Goal: Check status: Check status

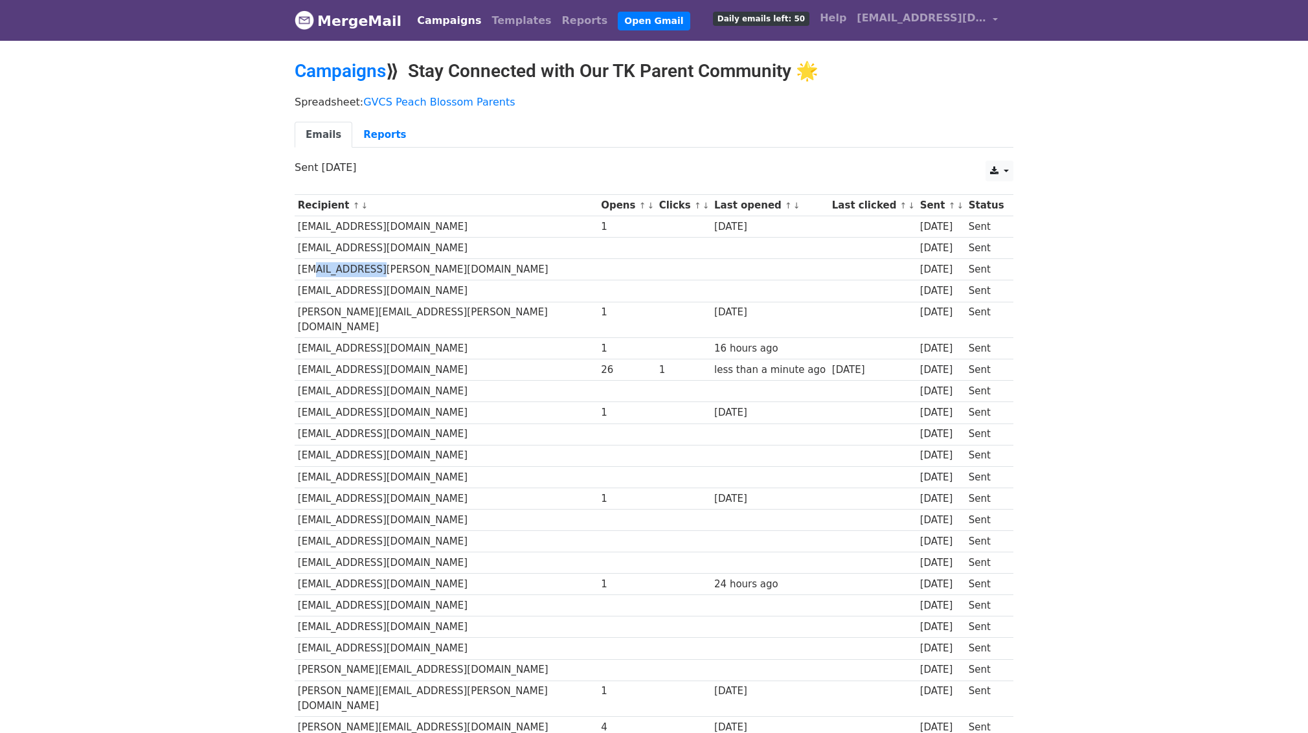
drag, startPoint x: 304, startPoint y: 264, endPoint x: 353, endPoint y: 267, distance: 48.6
click at [353, 266] on td "ilze.castillo@gmail.com" at bounding box center [446, 269] width 303 height 21
drag, startPoint x: 319, startPoint y: 288, endPoint x: 358, endPoint y: 308, distance: 43.2
click at [360, 300] on td "israel4c@gmail.com" at bounding box center [446, 290] width 303 height 21
drag, startPoint x: 318, startPoint y: 312, endPoint x: 356, endPoint y: 321, distance: 39.3
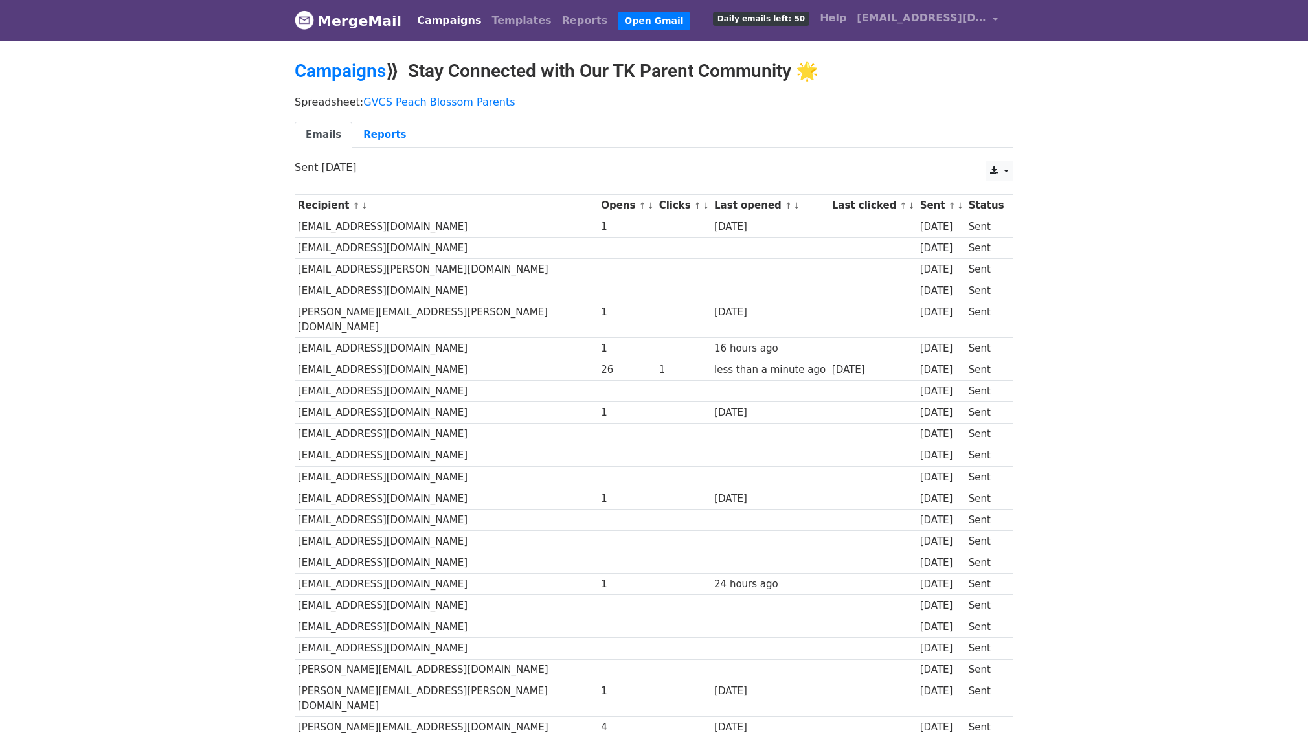
click at [359, 318] on td "laura.m.holford@gmail.com" at bounding box center [446, 320] width 303 height 36
click at [339, 338] on td "msmith.aag@gmail.com" at bounding box center [446, 348] width 303 height 21
click at [344, 360] on td "mlencarn@gmail.com" at bounding box center [446, 369] width 303 height 21
click at [351, 381] on td "pjencarn@gmail.com" at bounding box center [446, 391] width 303 height 21
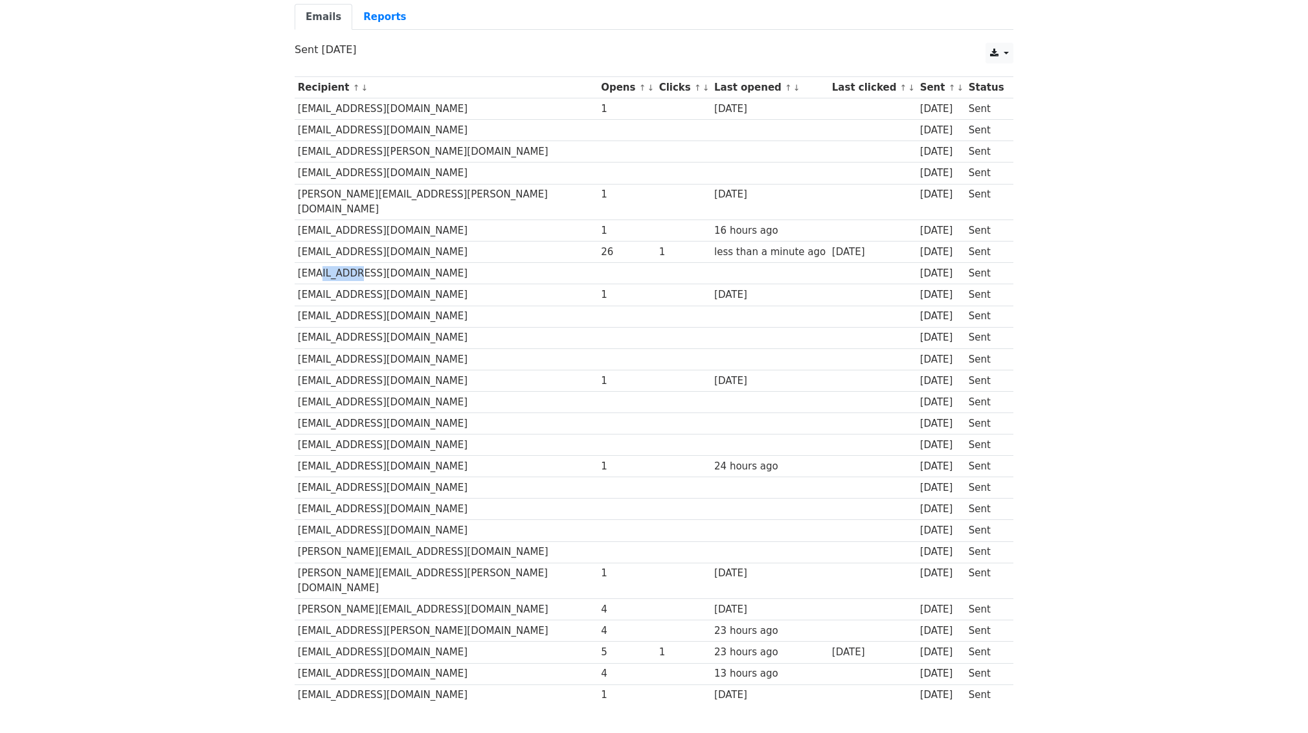
scroll to position [124, 0]
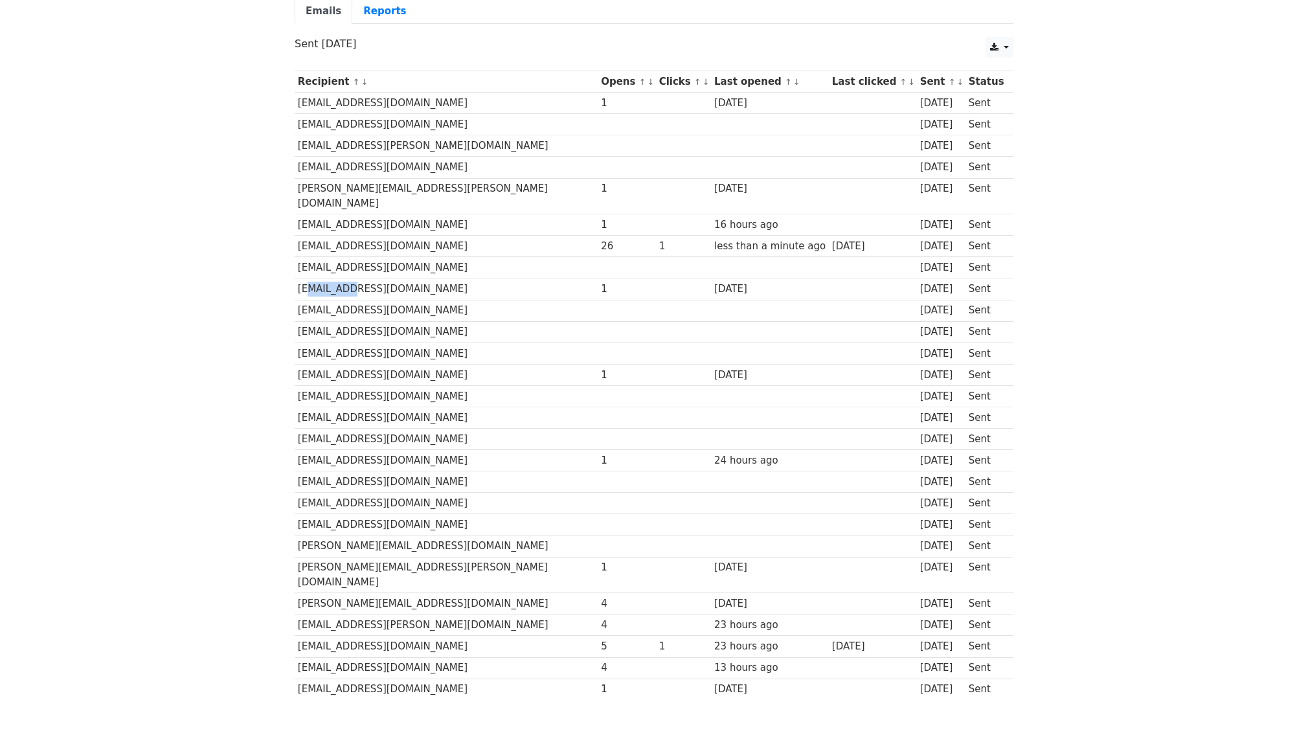
drag, startPoint x: 319, startPoint y: 275, endPoint x: 340, endPoint y: 279, distance: 21.0
click at [339, 279] on td "nicolewhittaker94@gmail.com" at bounding box center [446, 289] width 303 height 21
drag, startPoint x: 312, startPoint y: 301, endPoint x: 355, endPoint y: 302, distance: 42.8
click at [361, 300] on td "ruizkaileigh@gmail.com" at bounding box center [446, 310] width 303 height 21
drag, startPoint x: 321, startPoint y: 323, endPoint x: 365, endPoint y: 326, distance: 44.2
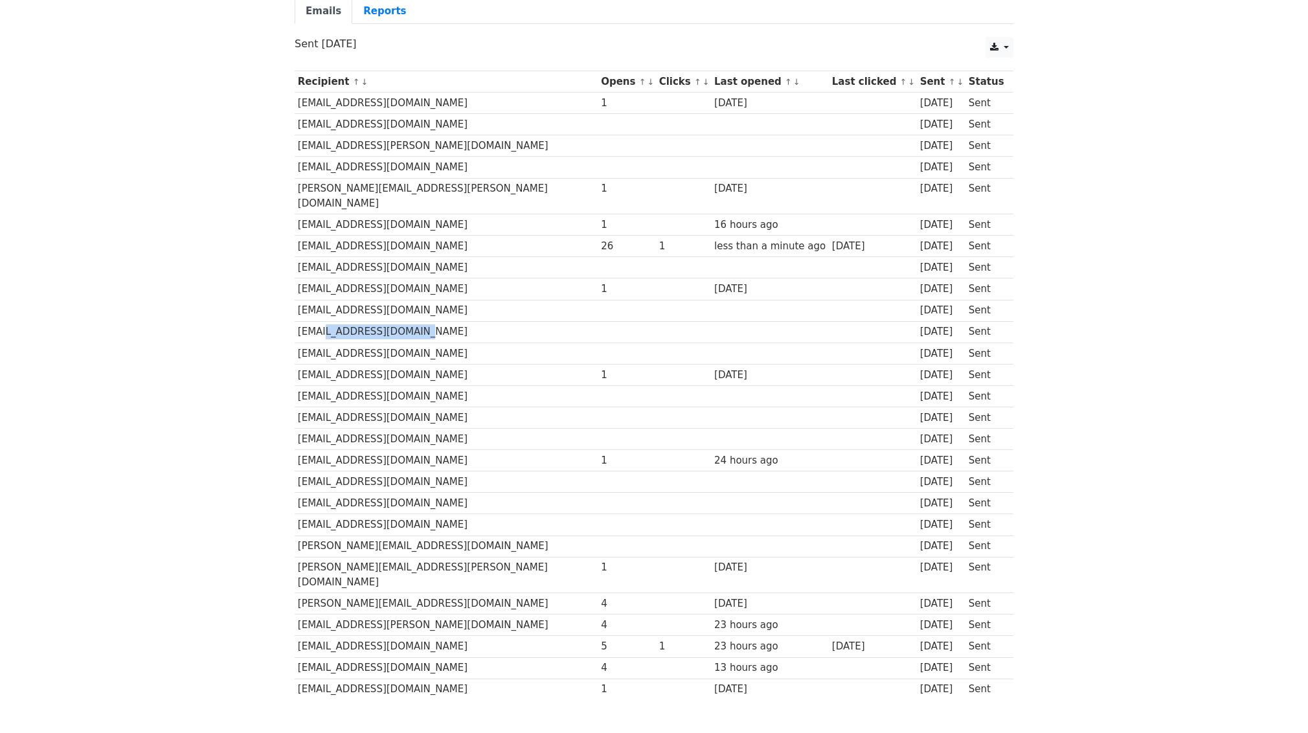
click at [365, 326] on td "mshellcurtis@gmail.com" at bounding box center [446, 331] width 303 height 21
drag, startPoint x: 336, startPoint y: 341, endPoint x: 365, endPoint y: 345, distance: 30.1
click at [365, 345] on td "jivsjetta@hotmail.com" at bounding box center [446, 353] width 303 height 21
drag, startPoint x: 321, startPoint y: 360, endPoint x: 368, endPoint y: 369, distance: 48.1
click at [367, 369] on td "lorenaneira84@gmail.com" at bounding box center [446, 374] width 303 height 21
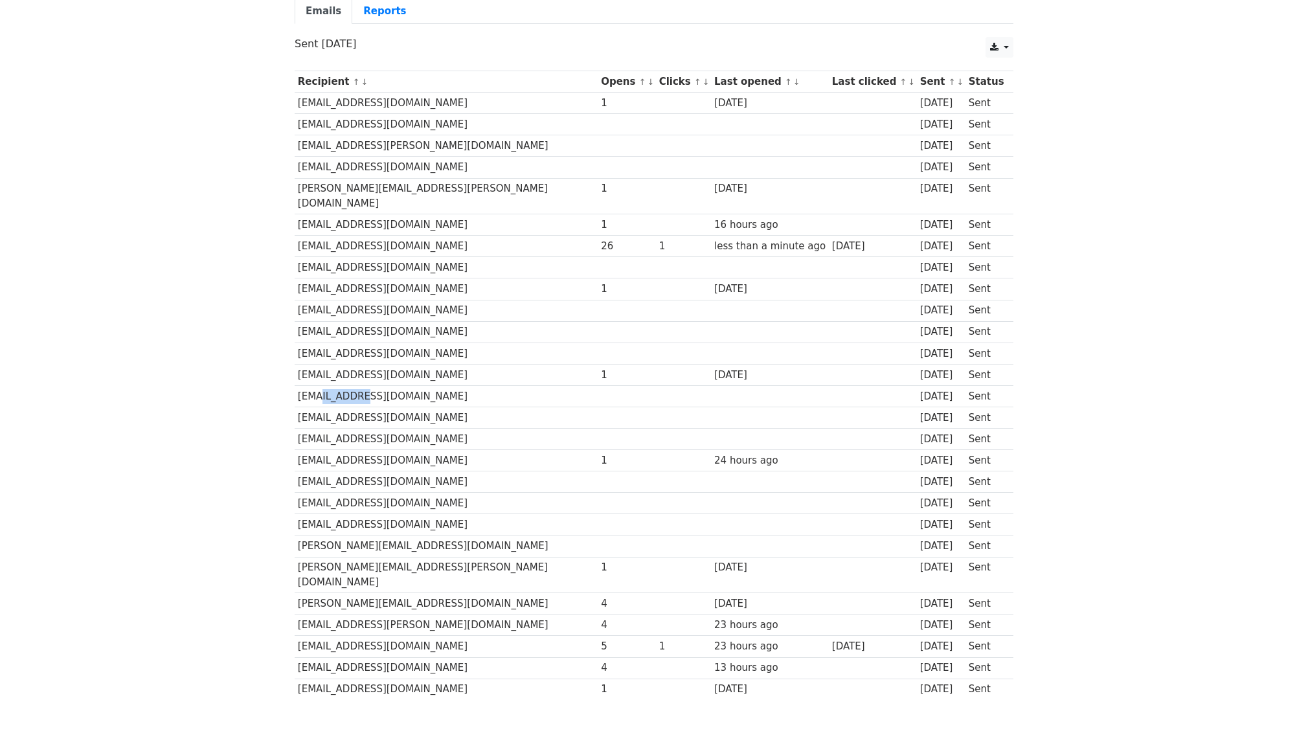
drag, startPoint x: 316, startPoint y: 378, endPoint x: 356, endPoint y: 388, distance: 41.3
click at [365, 387] on td "dena0260@hotmail.com" at bounding box center [446, 395] width 303 height 21
click at [365, 410] on td "teenaheves@gmail.com" at bounding box center [446, 417] width 303 height 21
drag, startPoint x: 316, startPoint y: 432, endPoint x: 349, endPoint y: 437, distance: 33.3
click at [351, 436] on tbody "Recipient ↑ ↓ Opens ↑ ↓ Clicks ↑ ↓ Last opened ↑ ↓ Last clicked ↑ ↓ Sent ↑ ↓ St…" at bounding box center [654, 385] width 719 height 629
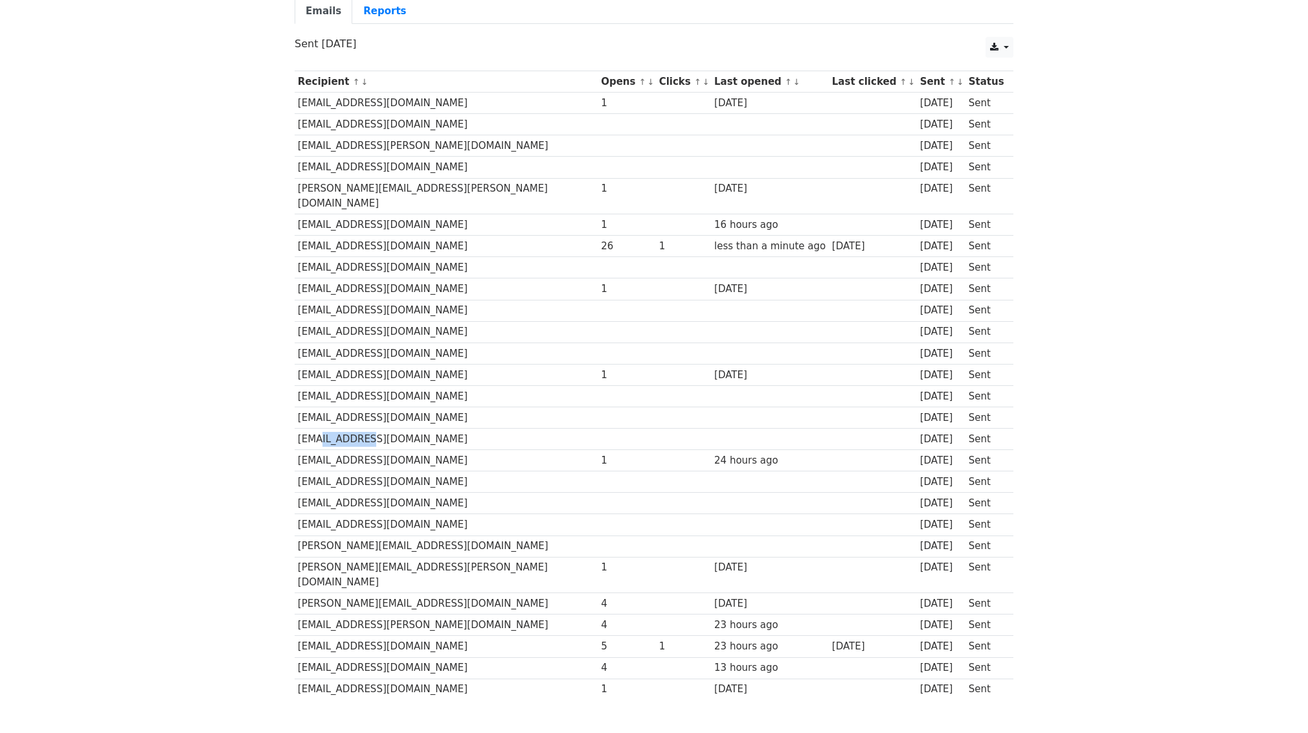
drag, startPoint x: 311, startPoint y: 421, endPoint x: 341, endPoint y: 429, distance: 30.8
click at [359, 429] on td "kaciflorez@gmail.com" at bounding box center [446, 439] width 303 height 21
drag, startPoint x: 302, startPoint y: 440, endPoint x: 343, endPoint y: 446, distance: 41.8
click at [344, 450] on td "salittle03@yahoo.com" at bounding box center [446, 460] width 303 height 21
drag, startPoint x: 354, startPoint y: 470, endPoint x: 339, endPoint y: 466, distance: 16.0
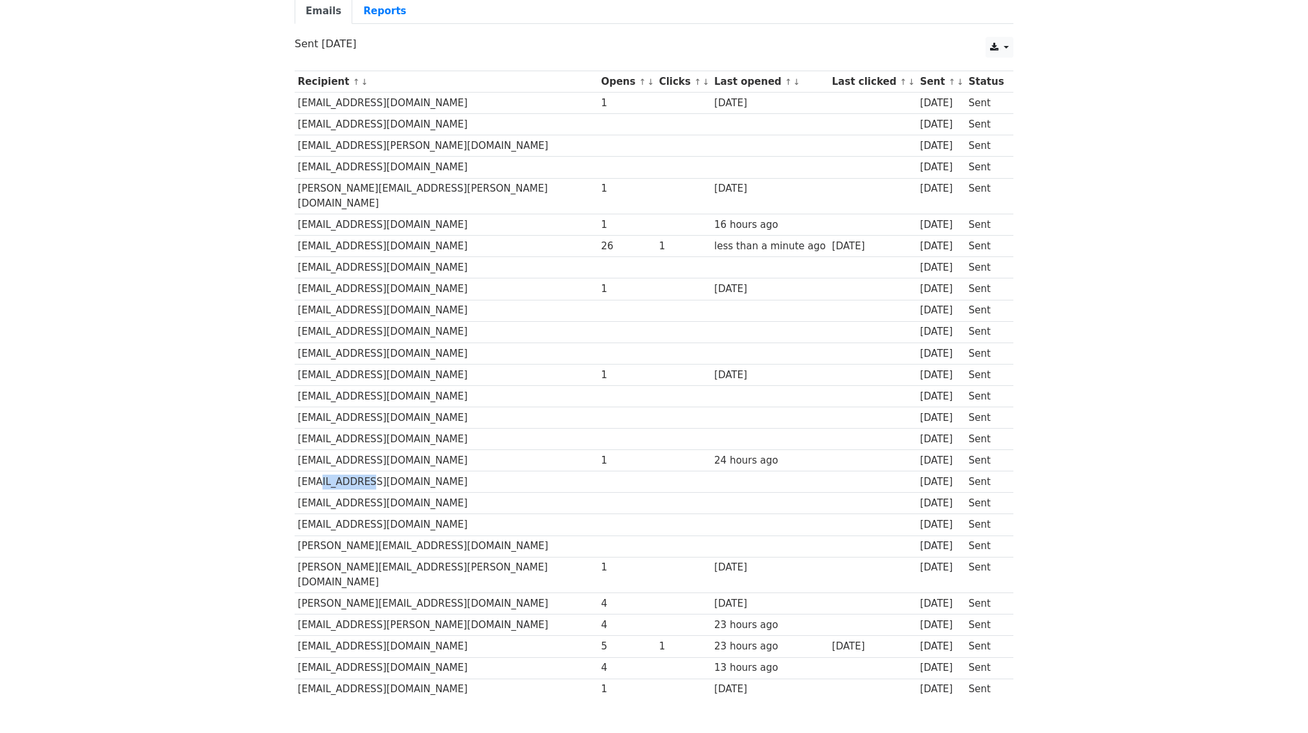
click at [354, 472] on td "danielatanas13@gmail.com" at bounding box center [446, 482] width 303 height 21
click at [349, 495] on td "daphnypeck@gmail.com" at bounding box center [446, 503] width 303 height 21
click at [351, 516] on td "jennasilva93@gmail.com" at bounding box center [446, 524] width 303 height 21
drag, startPoint x: 313, startPoint y: 535, endPoint x: 373, endPoint y: 536, distance: 59.6
click at [373, 536] on td "rodriguez.mgabriela.r@gmail.com" at bounding box center [446, 546] width 303 height 21
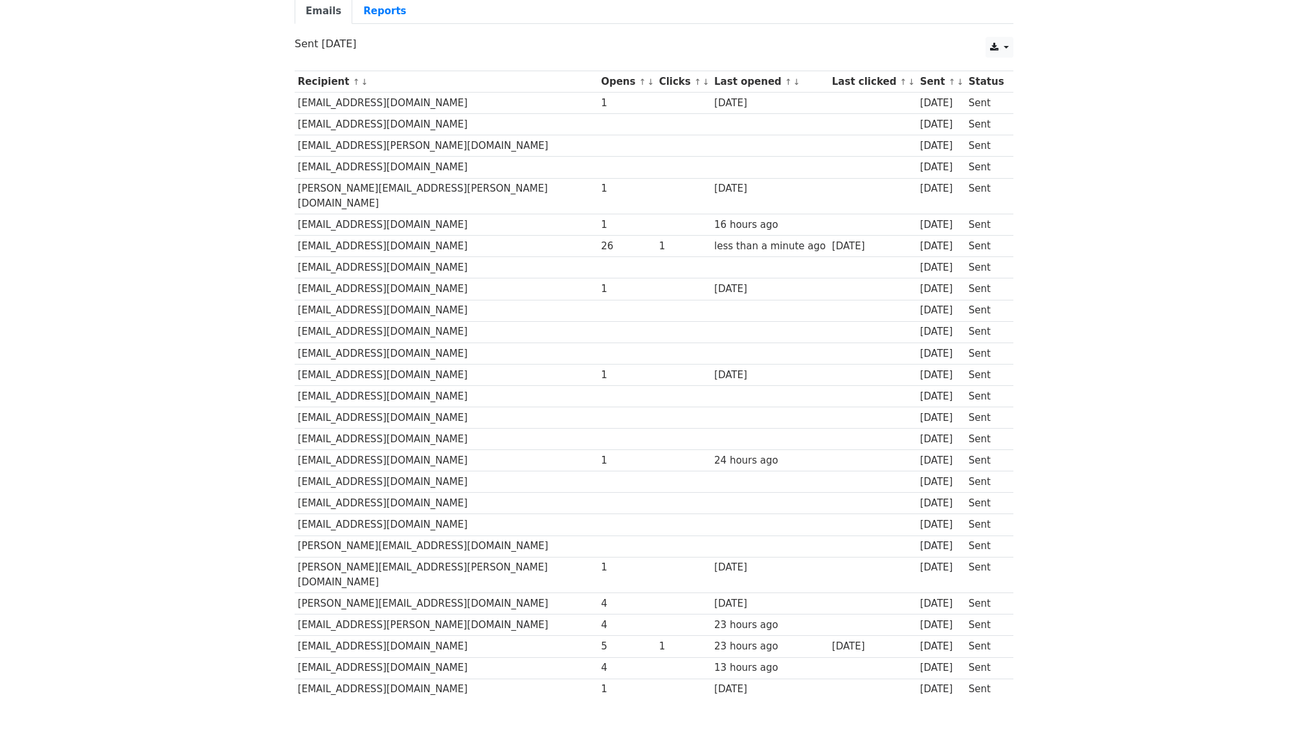
drag, startPoint x: 294, startPoint y: 553, endPoint x: 352, endPoint y: 555, distance: 58.3
click at [354, 557] on td "rodriguez.ben.r@gmail.com" at bounding box center [446, 575] width 303 height 36
drag, startPoint x: 328, startPoint y: 558, endPoint x: 362, endPoint y: 558, distance: 34.3
click at [362, 558] on tbody "Recipient ↑ ↓ Opens ↑ ↓ Clicks ↑ ↓ Last opened ↑ ↓ Last clicked ↑ ↓ Sent ↑ ↓ St…" at bounding box center [654, 385] width 719 height 629
drag, startPoint x: 341, startPoint y: 580, endPoint x: 377, endPoint y: 580, distance: 36.3
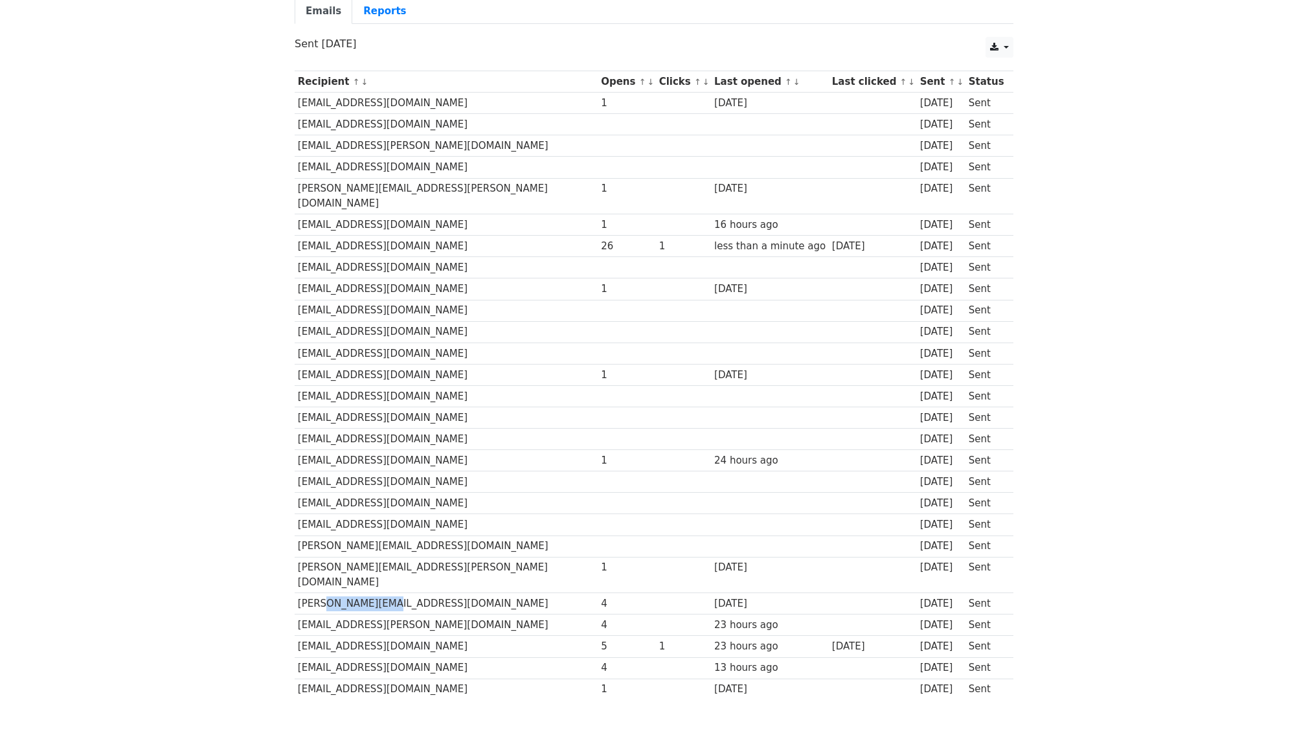
click at [377, 593] on td "alex@alexrude.com" at bounding box center [446, 603] width 303 height 21
drag, startPoint x: 336, startPoint y: 597, endPoint x: 365, endPoint y: 598, distance: 29.8
click at [365, 615] on td "emjane.soriano@gmail.com" at bounding box center [446, 625] width 303 height 21
click at [363, 636] on td "impulse369@gmail.com" at bounding box center [446, 646] width 303 height 21
click at [363, 615] on td "emjane.soriano@gmail.com" at bounding box center [446, 625] width 303 height 21
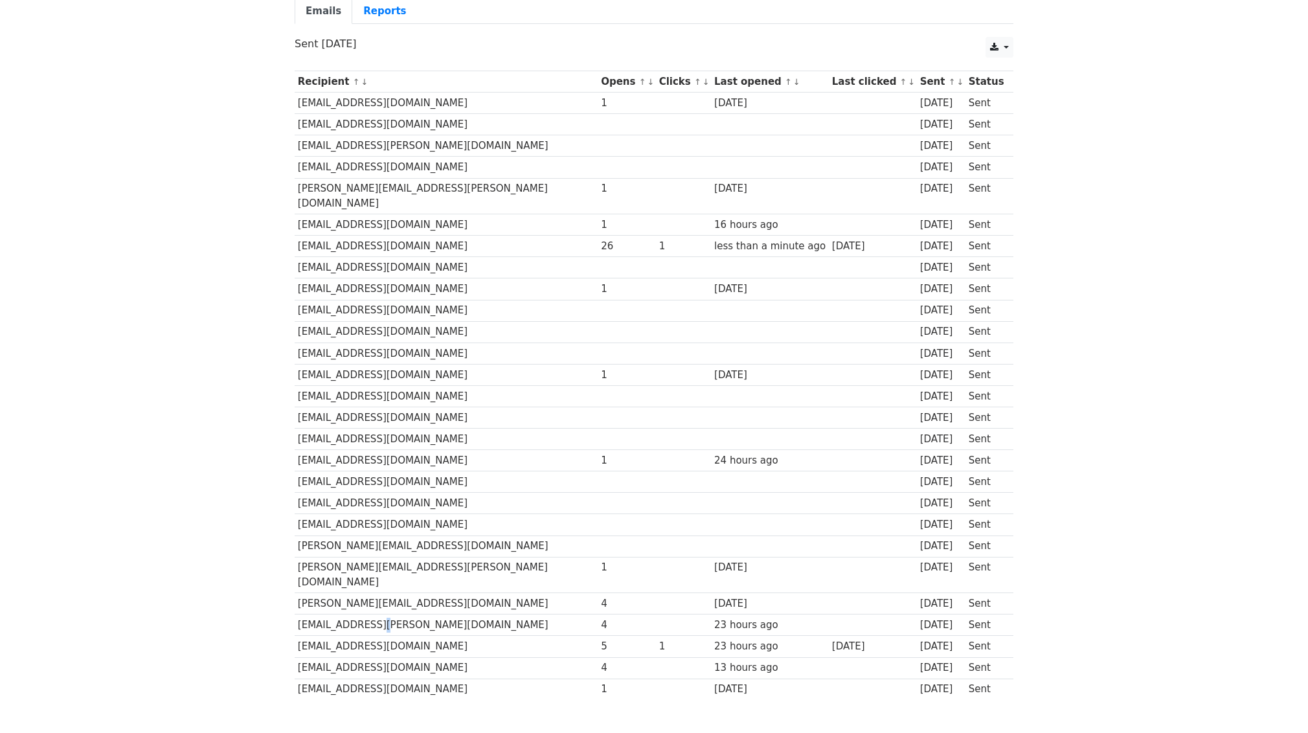
click at [363, 615] on td "emjane.soriano@gmail.com" at bounding box center [446, 625] width 303 height 21
click at [343, 636] on td "impulse369@gmail.com" at bounding box center [446, 646] width 303 height 21
click at [346, 657] on td "sunflowerandheart@gmail.com" at bounding box center [446, 667] width 303 height 21
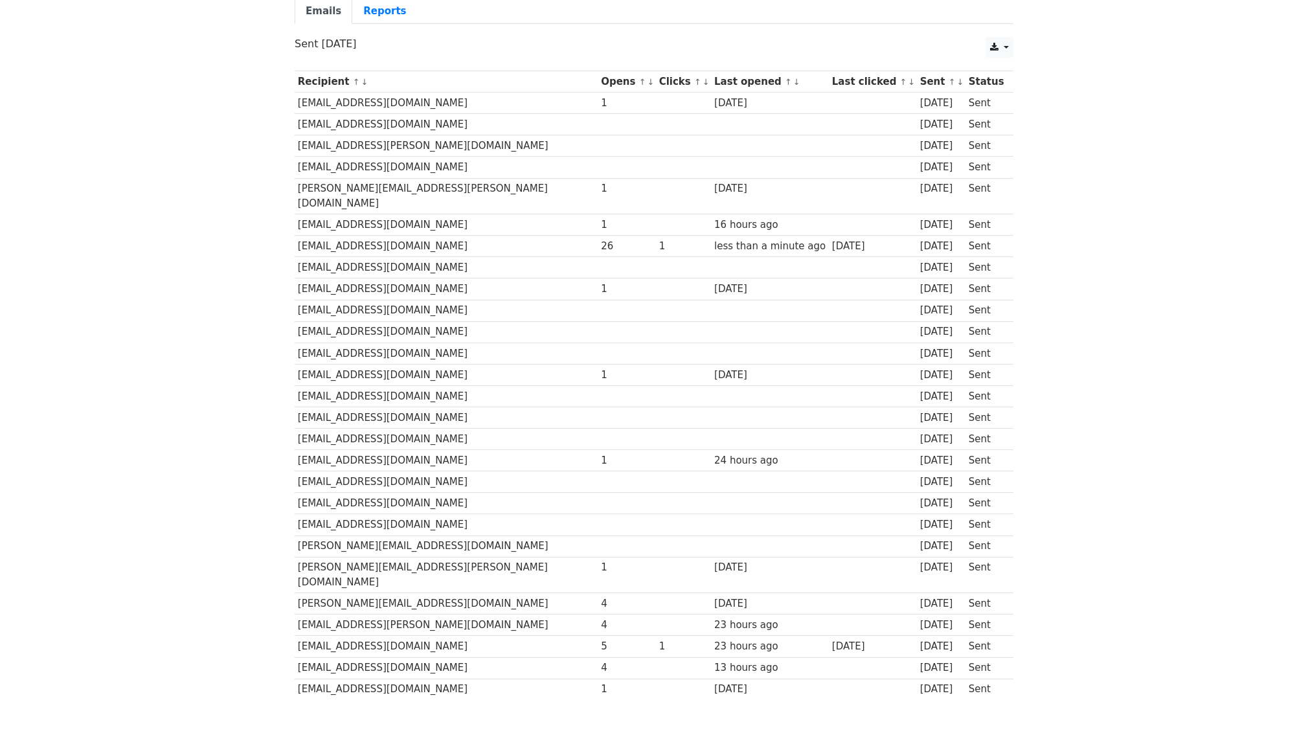
click at [338, 679] on td "tehyabarnard@gmail.com" at bounding box center [446, 689] width 303 height 21
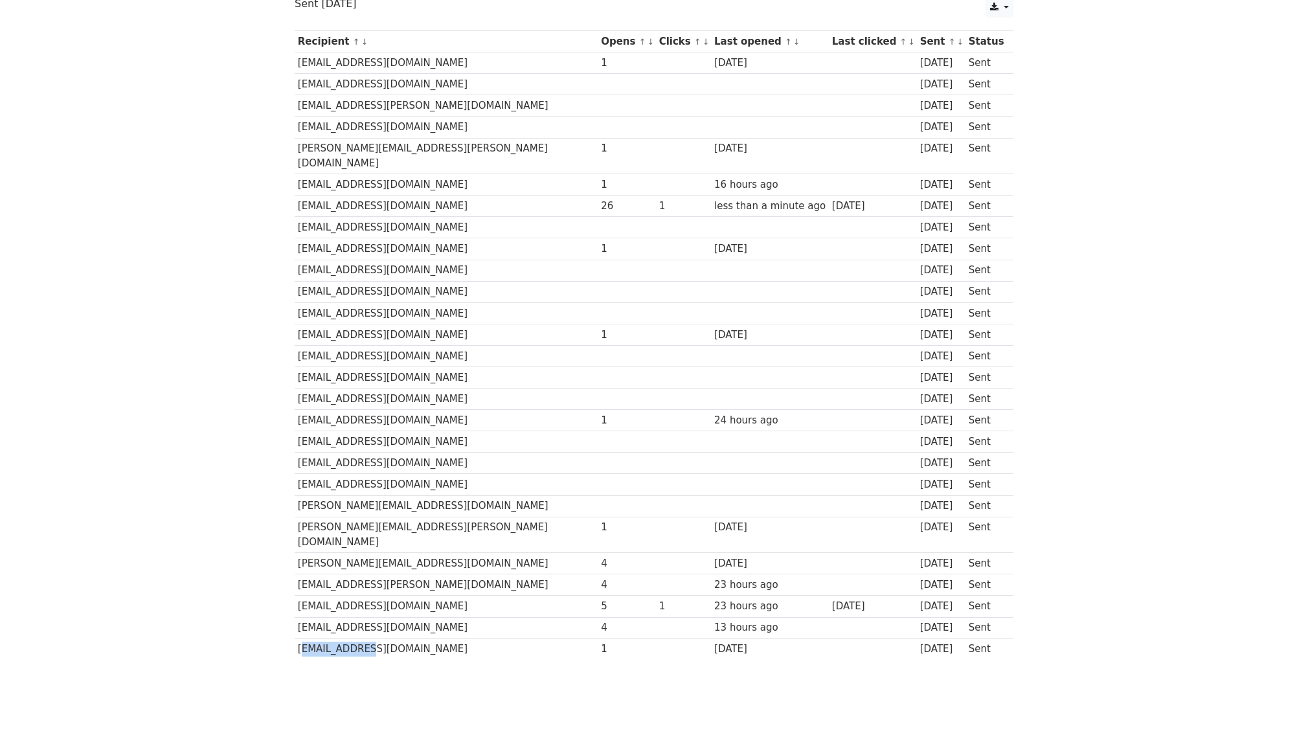
scroll to position [148, 0]
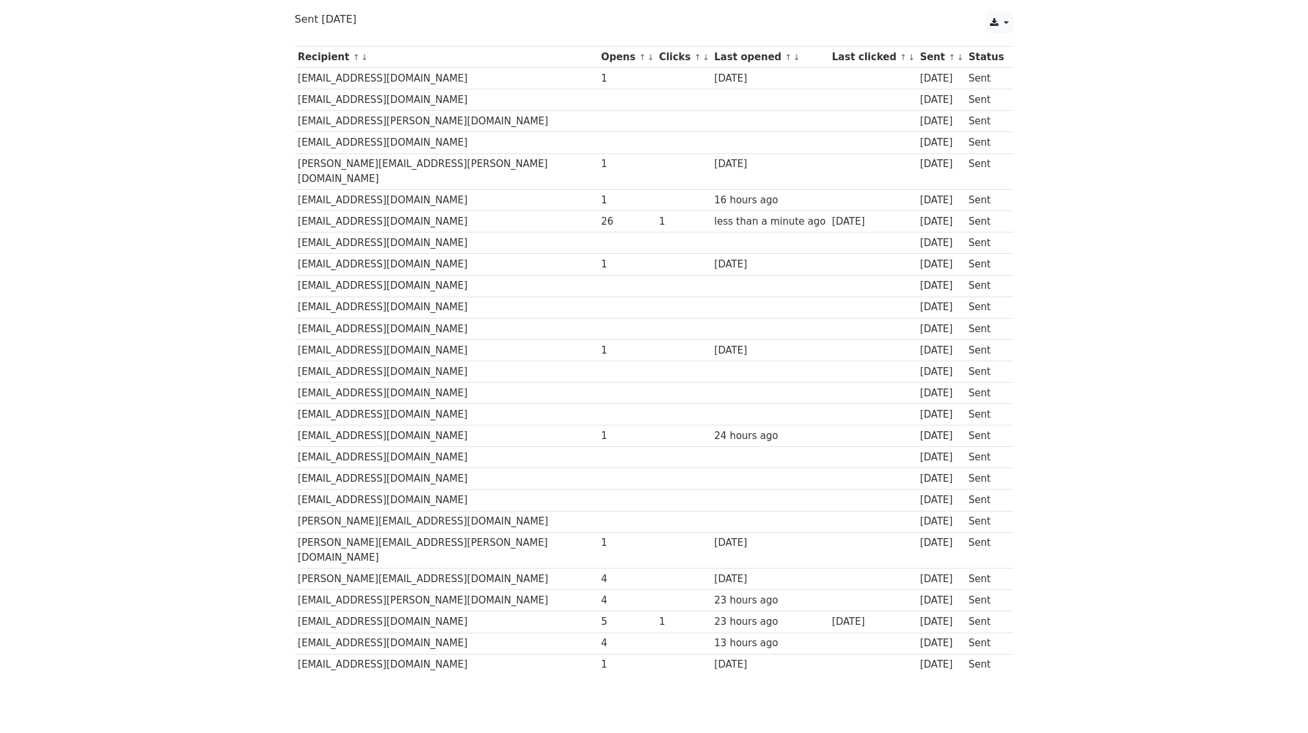
click at [595, 694] on body "MergeMail Campaigns Templates Reports Open Gmail Daily emails left: 50 Help ala…" at bounding box center [654, 295] width 1308 height 886
